Goal: Navigation & Orientation: Find specific page/section

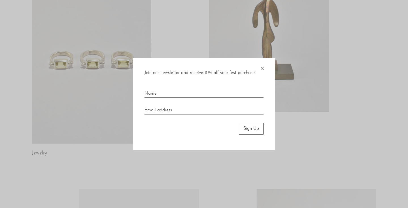
scroll to position [99, 0]
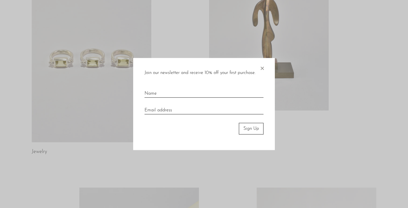
click at [262, 67] on span "×" at bounding box center [262, 67] width 6 height 18
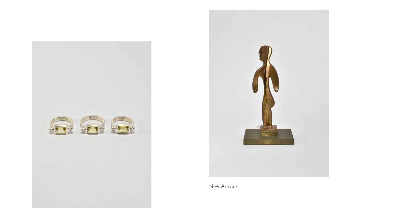
scroll to position [0, 0]
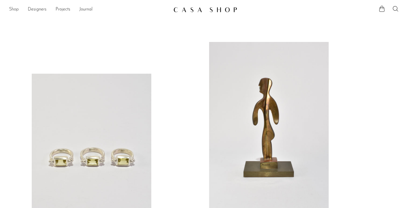
click at [14, 9] on link "Shop" at bounding box center [14, 9] width 10 height 7
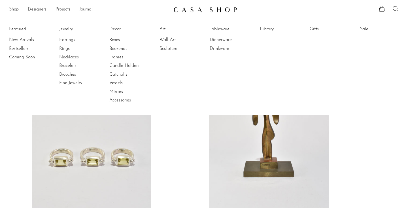
click at [116, 29] on link "Decor" at bounding box center [130, 29] width 43 height 6
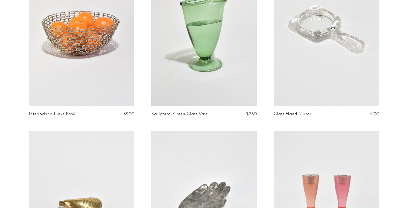
scroll to position [790, 0]
